Goal: Transaction & Acquisition: Purchase product/service

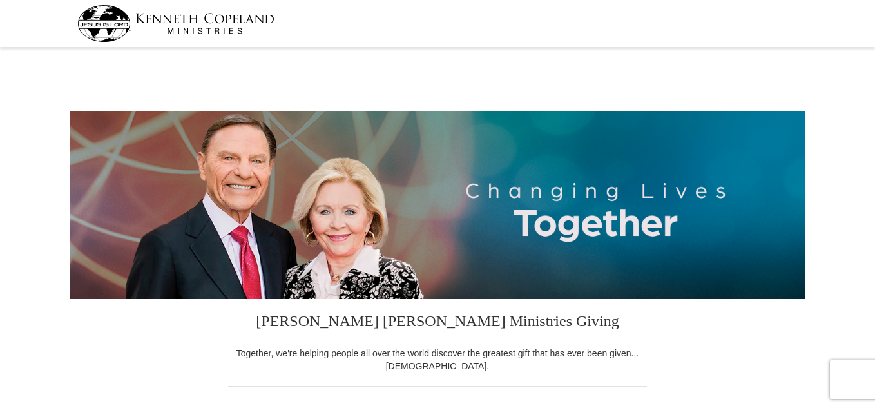
select select "VA"
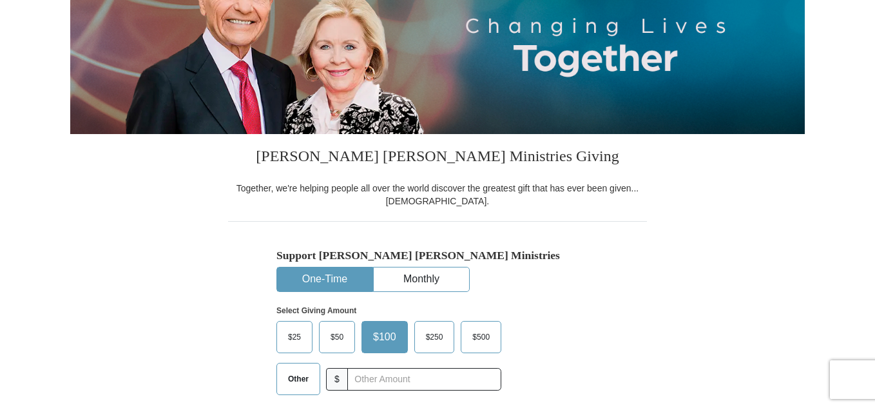
drag, startPoint x: 0, startPoint y: 0, endPoint x: 877, endPoint y: 113, distance: 884.4
click at [287, 339] on span "$25" at bounding box center [295, 336] width 26 height 19
click at [0, 0] on input "$25" at bounding box center [0, 0] width 0 height 0
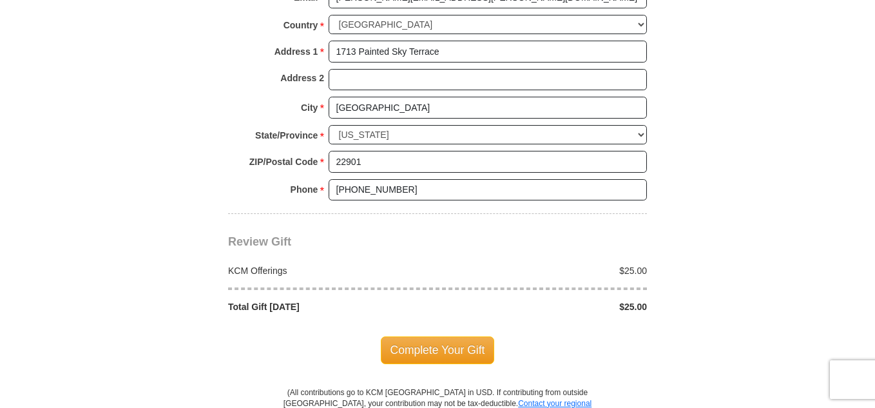
scroll to position [1115, 0]
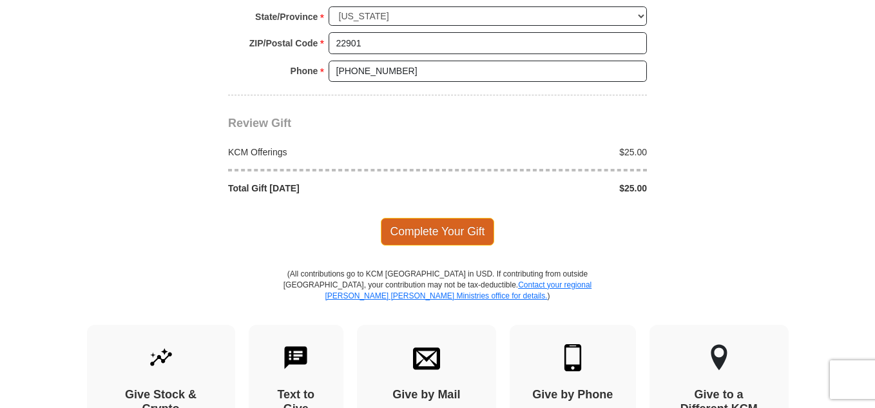
click at [440, 234] on span "Complete Your Gift" at bounding box center [438, 231] width 114 height 27
